Goal: Transaction & Acquisition: Purchase product/service

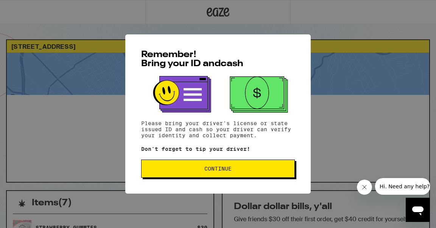
click at [173, 171] on span "Continue" at bounding box center [218, 168] width 141 height 5
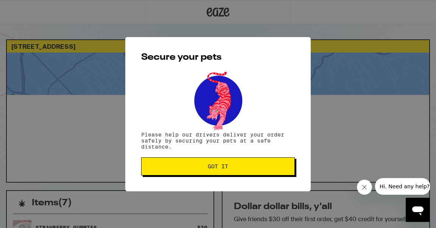
click at [173, 173] on button "Got it" at bounding box center [218, 166] width 154 height 18
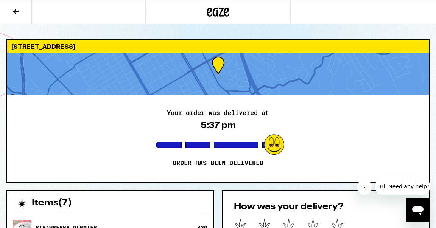
click at [15, 10] on icon at bounding box center [16, 11] width 6 height 5
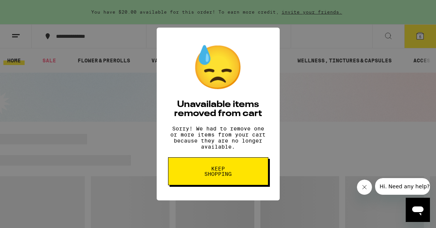
click at [250, 183] on button "Keep Shopping" at bounding box center [218, 171] width 100 height 28
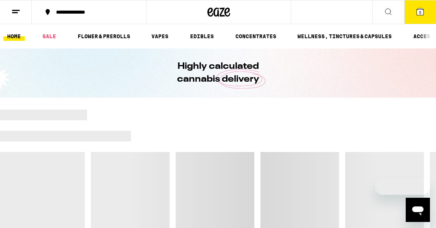
click at [16, 11] on icon at bounding box center [15, 11] width 9 height 9
